Goal: Information Seeking & Learning: Learn about a topic

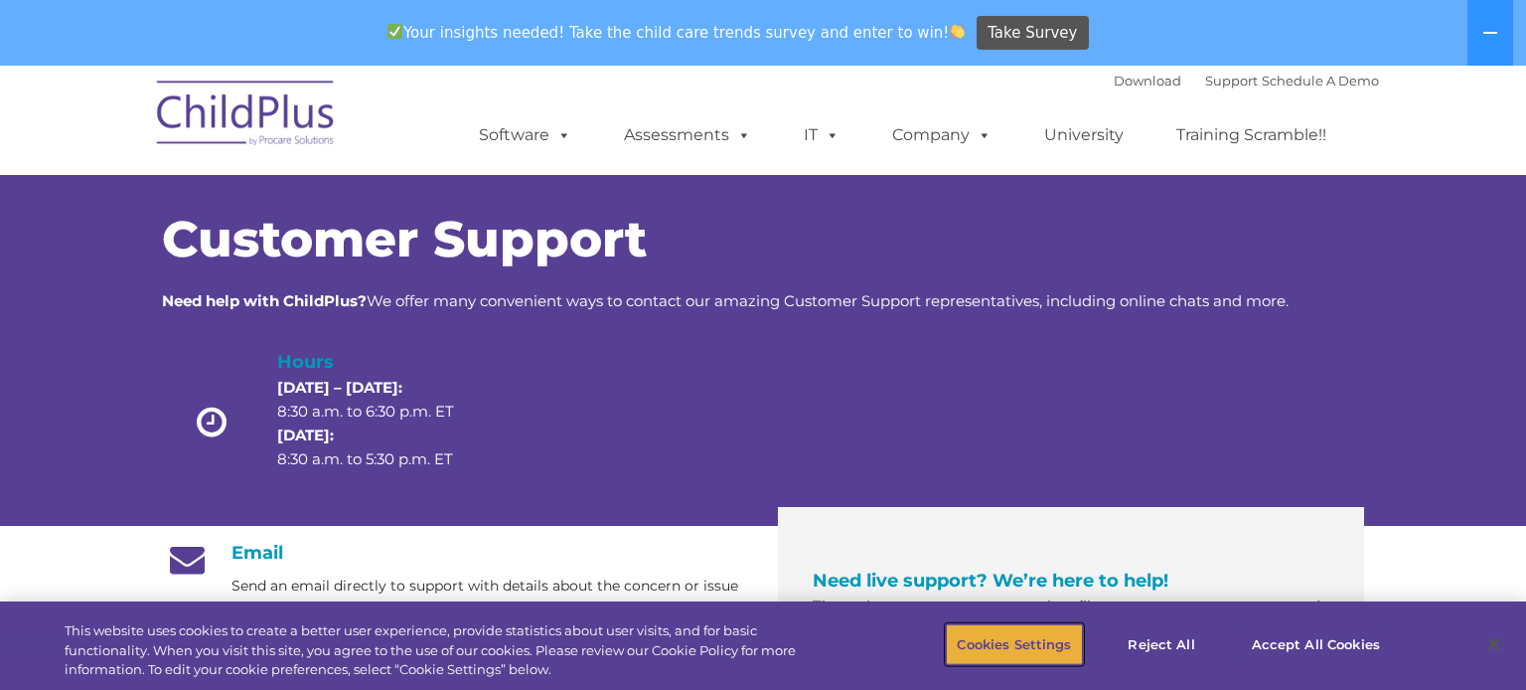
click at [1010, 646] on button "Cookies Settings" at bounding box center [1014, 644] width 136 height 42
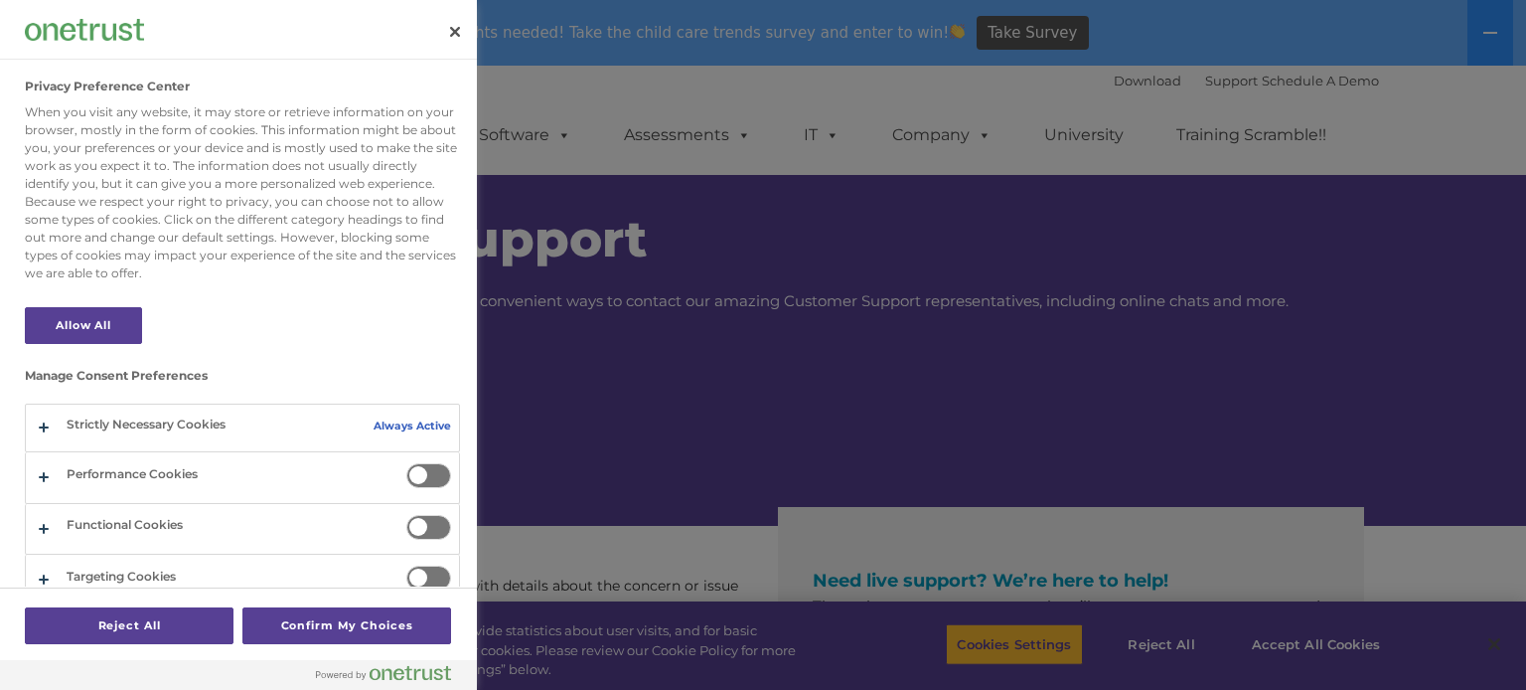
click at [135, 303] on section "Manage Consent Preferences Strictly Necessary Cookies Always Active These cooki…" at bounding box center [242, 333] width 435 height 546
click at [127, 307] on button "Allow All" at bounding box center [83, 325] width 117 height 37
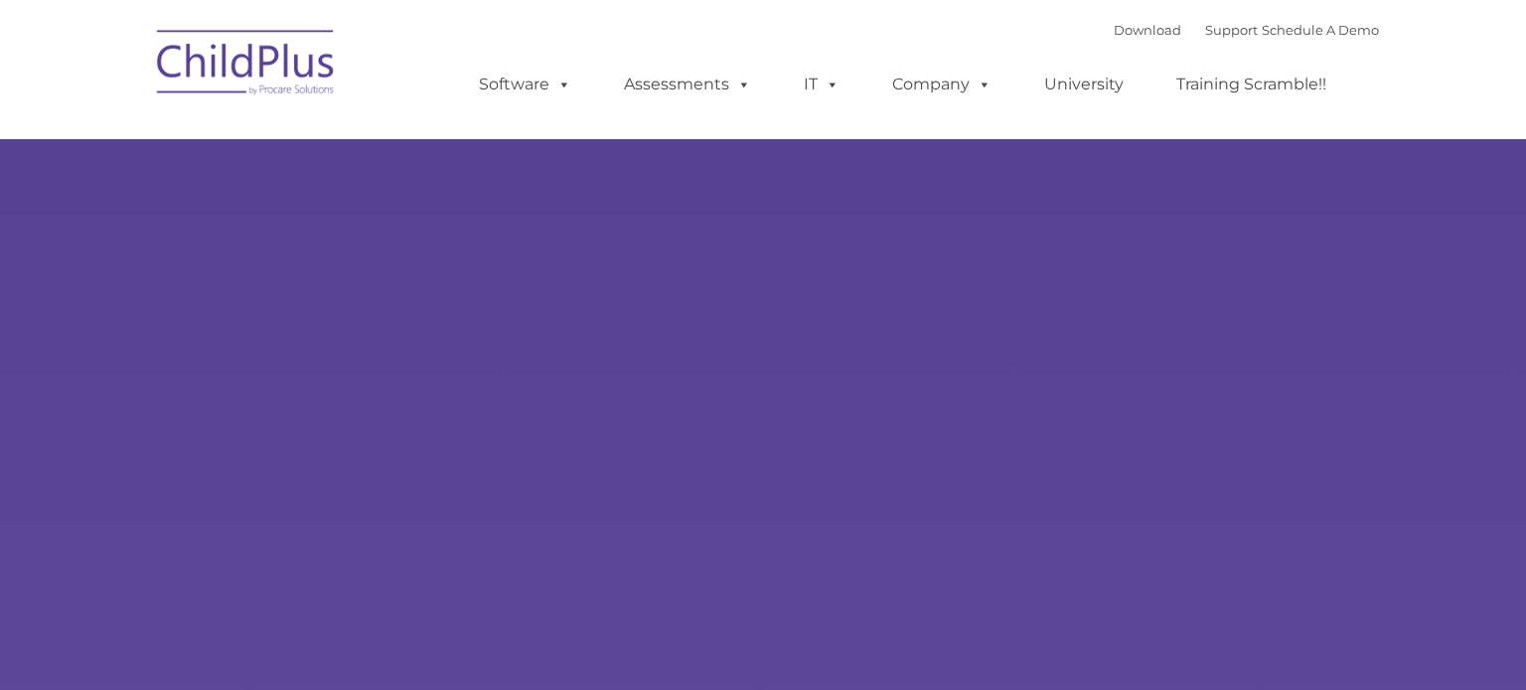
type input ""
select select "MEDIUM"
